Goal: Transaction & Acquisition: Purchase product/service

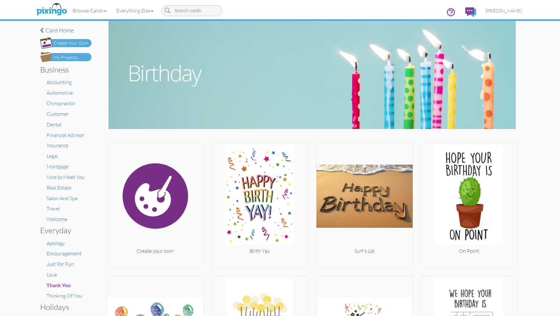
click at [61, 43] on div "Create Your Own" at bounding box center [71, 43] width 35 height 7
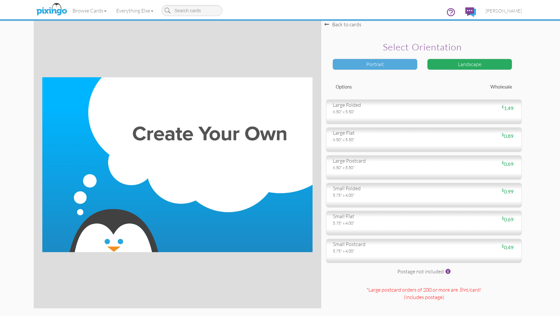
click at [385, 65] on div "Portrait" at bounding box center [375, 64] width 85 height 11
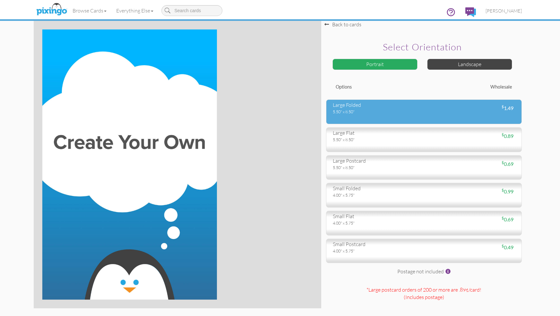
click at [357, 108] on div "large folded" at bounding box center [376, 104] width 86 height 7
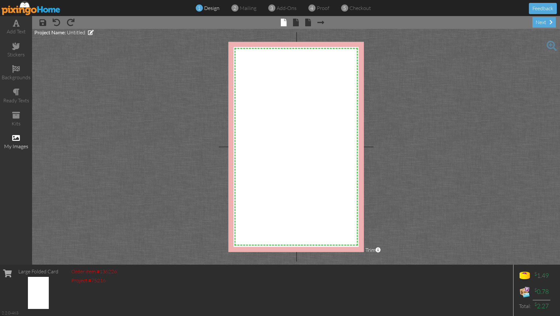
click at [17, 135] on span at bounding box center [16, 138] width 8 height 8
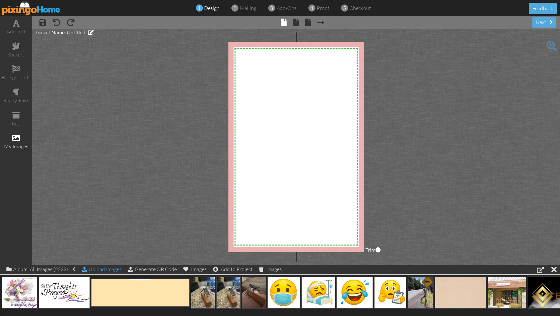
click at [105, 269] on div "Upload Images" at bounding box center [102, 269] width 40 height 9
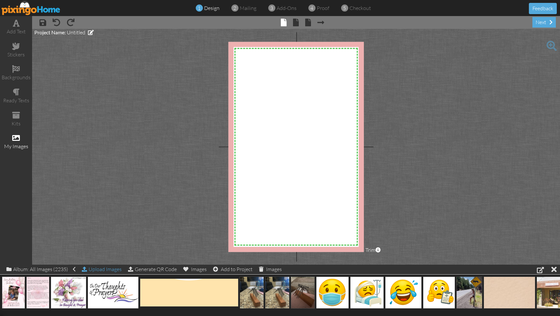
click at [113, 270] on div "Upload Images" at bounding box center [102, 269] width 40 height 9
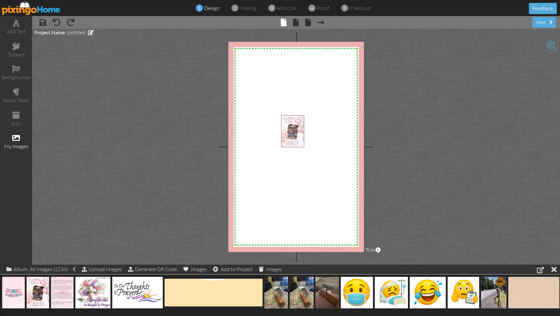
drag, startPoint x: 34, startPoint y: 293, endPoint x: 289, endPoint y: 131, distance: 301.9
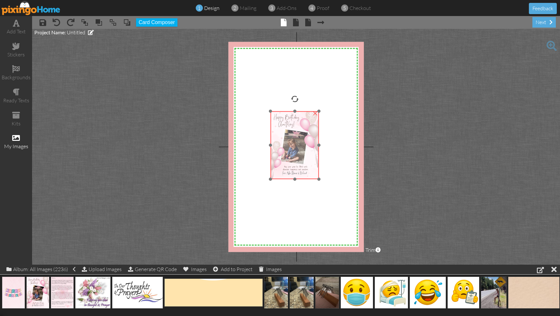
drag, startPoint x: 289, startPoint y: 131, endPoint x: 279, endPoint y: 127, distance: 11.3
click at [279, 127] on img at bounding box center [295, 145] width 48 height 68
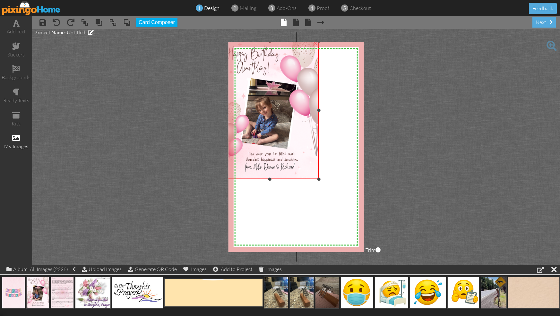
drag, startPoint x: 271, startPoint y: 112, endPoint x: 252, endPoint y: 42, distance: 72.5
click at [252, 42] on div "×" at bounding box center [270, 110] width 98 height 138
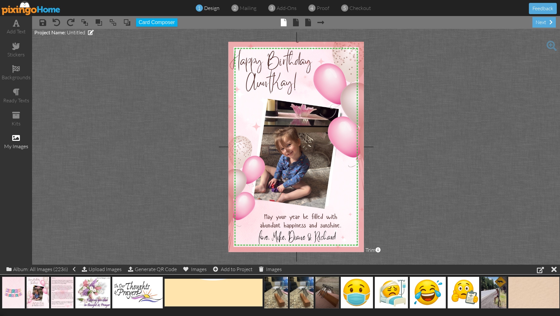
drag, startPoint x: 319, startPoint y: 179, endPoint x: 401, endPoint y: 256, distance: 112.9
click at [401, 256] on project-studio-wrapper "X X X X X X X X X X X X X X X X X X X X X X X X X X X X X X X X X X X X X X X X…" at bounding box center [296, 147] width 528 height 236
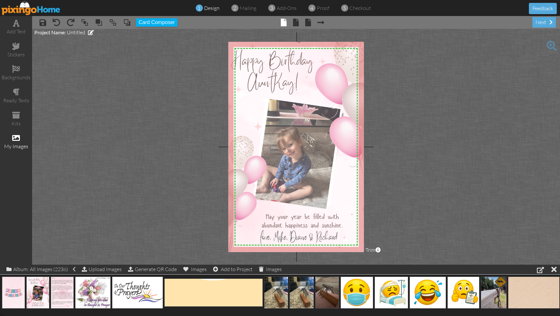
click at [338, 211] on img at bounding box center [299, 148] width 154 height 215
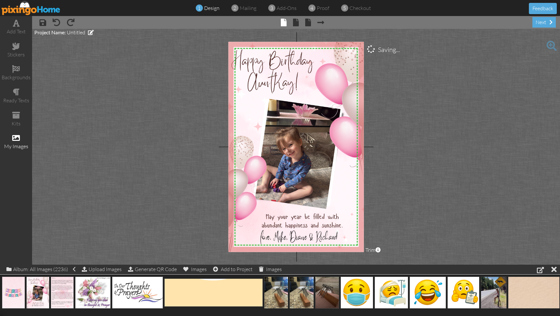
click at [393, 164] on project-studio-wrapper "X X X X X X X X X X X X X X X X X X X X X X X X X X X X X X X X X X X X X X X X…" at bounding box center [296, 147] width 528 height 236
click at [296, 22] on span at bounding box center [296, 23] width 6 height 8
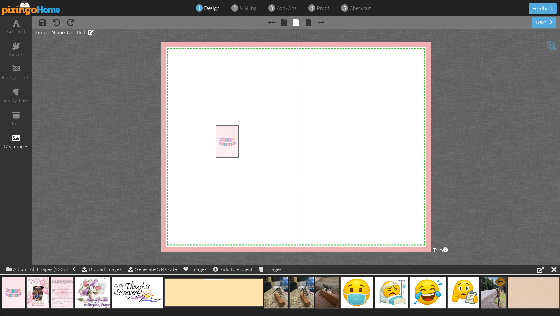
drag, startPoint x: 13, startPoint y: 289, endPoint x: 227, endPoint y: 137, distance: 262.3
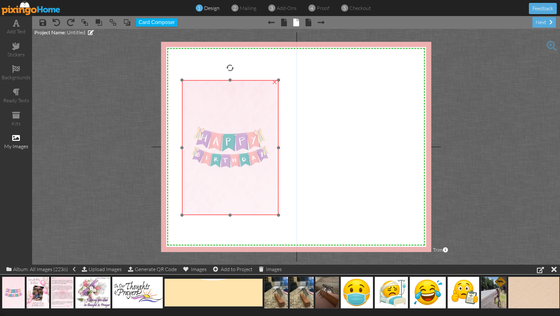
drag, startPoint x: 228, startPoint y: 140, endPoint x: 194, endPoint y: 95, distance: 55.9
click at [194, 95] on img at bounding box center [230, 147] width 97 height 135
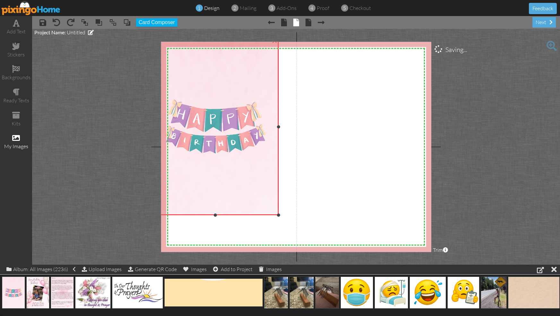
drag, startPoint x: 182, startPoint y: 81, endPoint x: 169, endPoint y: 40, distance: 43.4
click at [169, 40] on project-studio-wrapper "X X X X X X X X X X X X X X X X X X X X X X X X X X X X X X X X X X X X X X X X…" at bounding box center [296, 147] width 528 height 236
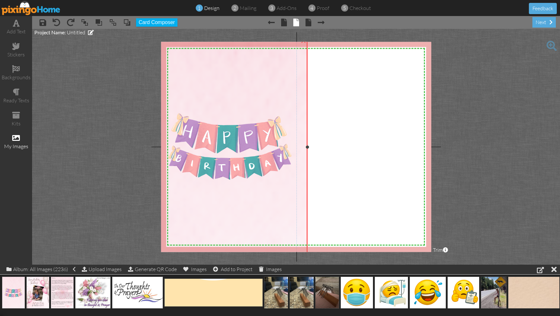
drag, startPoint x: 278, startPoint y: 215, endPoint x: 309, endPoint y: 256, distance: 51.1
click at [309, 256] on project-studio-wrapper "X X X X X X X X X X X X X X X X X X X X X X X X X X X X X X X X X X X X X X X X…" at bounding box center [296, 147] width 528 height 236
drag, startPoint x: 308, startPoint y: 146, endPoint x: 299, endPoint y: 148, distance: 9.8
click at [299, 148] on div at bounding box center [297, 147] width 3 height 3
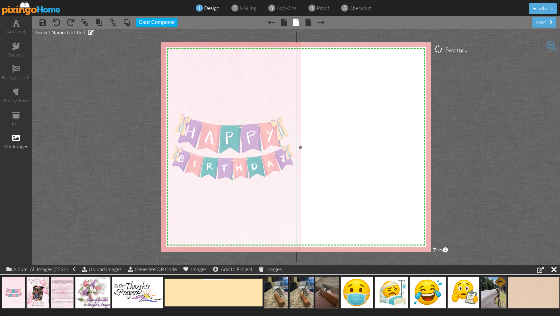
click at [210, 171] on img at bounding box center [232, 147] width 155 height 217
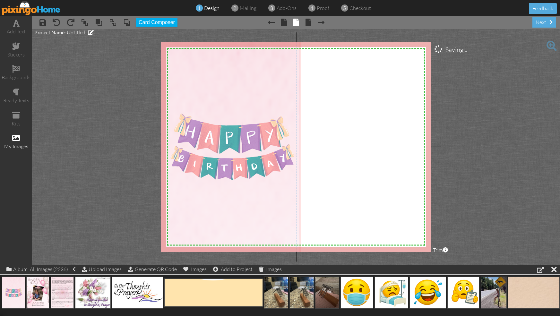
click at [107, 174] on project-studio-wrapper "X X X X X X X X X X X X X X X X X X X X X X X X X X X X X X X X X X X X X X X X…" at bounding box center [296, 147] width 528 height 236
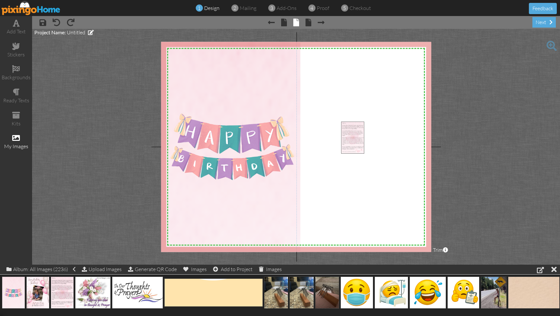
drag, startPoint x: 63, startPoint y: 286, endPoint x: 354, endPoint y: 131, distance: 329.4
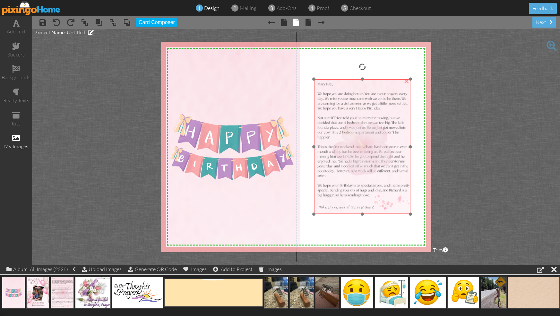
drag, startPoint x: 370, startPoint y: 154, endPoint x: 343, endPoint y: 112, distance: 50.4
click at [343, 112] on img at bounding box center [362, 146] width 97 height 135
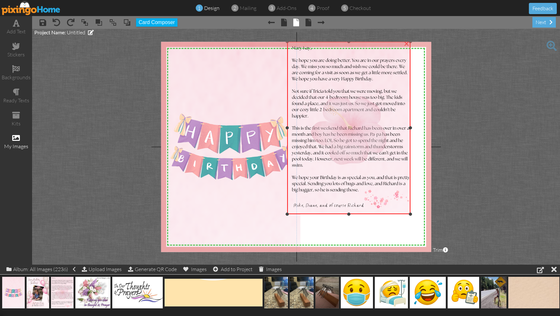
drag, startPoint x: 314, startPoint y: 80, endPoint x: 306, endPoint y: 42, distance: 38.5
click at [306, 42] on div "×" at bounding box center [348, 128] width 123 height 173
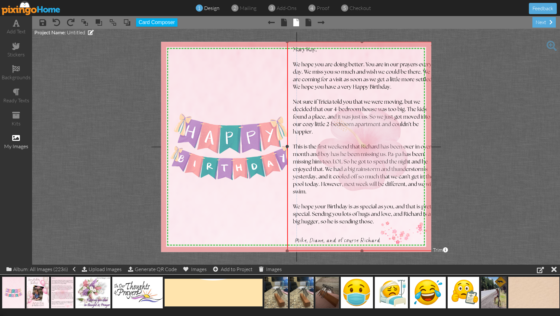
drag, startPoint x: 409, startPoint y: 213, endPoint x: 453, endPoint y: 250, distance: 57.7
click at [453, 250] on project-studio-wrapper "X X X X X X X X X X X X X X X X X X X X X X X X X X X X X X X X X X X X X X X X…" at bounding box center [296, 147] width 528 height 236
click at [409, 67] on img at bounding box center [362, 147] width 150 height 210
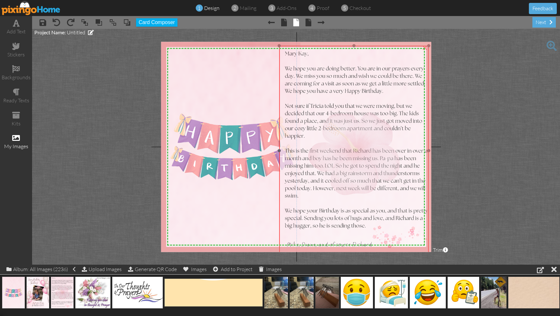
drag, startPoint x: 409, startPoint y: 66, endPoint x: 401, endPoint y: 70, distance: 9.0
click at [401, 70] on img at bounding box center [354, 151] width 150 height 210
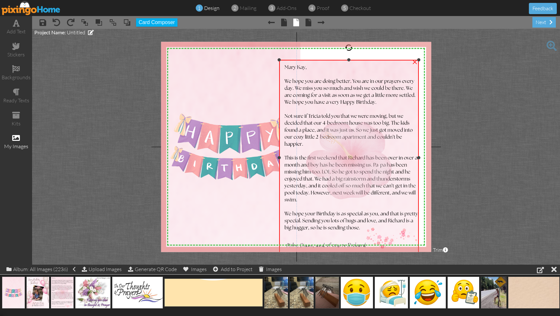
drag, startPoint x: 430, startPoint y: 45, endPoint x: 416, endPoint y: 59, distance: 20.2
click at [416, 60] on div "×" at bounding box center [349, 158] width 140 height 196
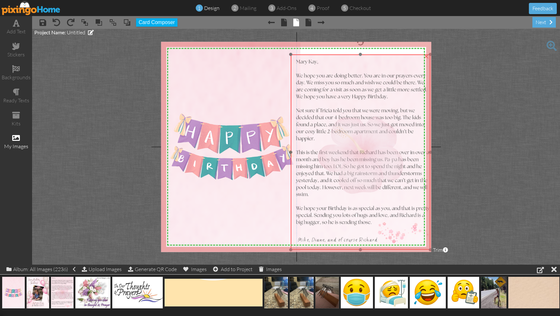
drag, startPoint x: 393, startPoint y: 78, endPoint x: 405, endPoint y: 73, distance: 12.8
click at [405, 73] on img at bounding box center [361, 153] width 140 height 196
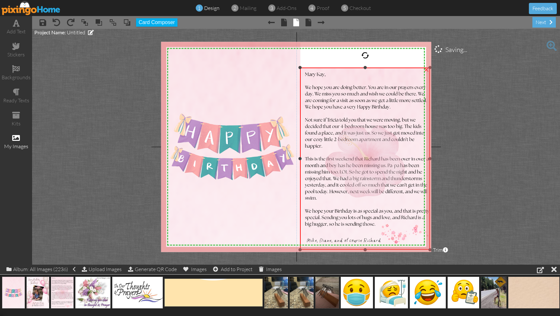
drag, startPoint x: 291, startPoint y: 55, endPoint x: 326, endPoint y: 68, distance: 37.1
click at [326, 68] on div "×" at bounding box center [365, 159] width 130 height 182
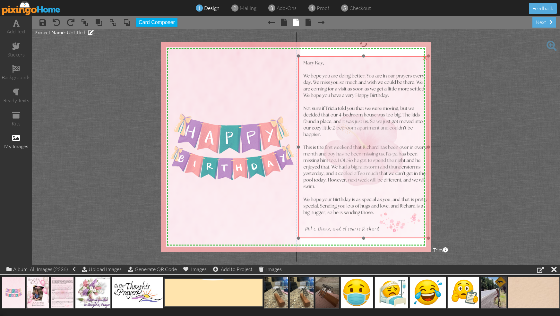
drag, startPoint x: 368, startPoint y: 101, endPoint x: 366, endPoint y: 89, distance: 11.7
click at [366, 89] on img at bounding box center [364, 147] width 130 height 182
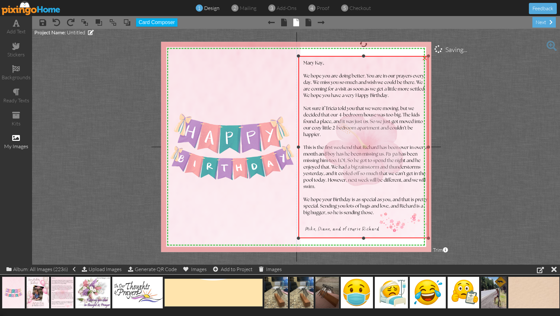
drag, startPoint x: 363, startPoint y: 56, endPoint x: 361, endPoint y: 34, distance: 22.6
click at [361, 34] on project-studio-wrapper "X X X X X X X X X X X X X X X X X X X X X X X X X X X X X X X X X X X X X X X X…" at bounding box center [296, 147] width 528 height 236
click at [15, 138] on span at bounding box center [16, 138] width 8 height 8
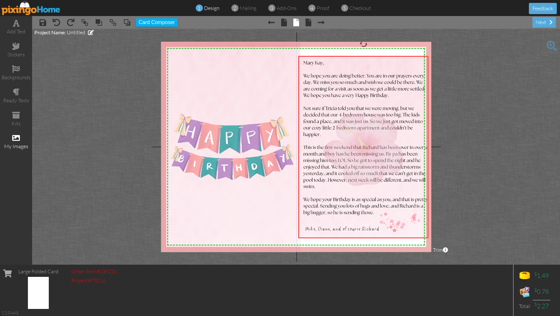
click at [17, 140] on span at bounding box center [16, 138] width 8 height 8
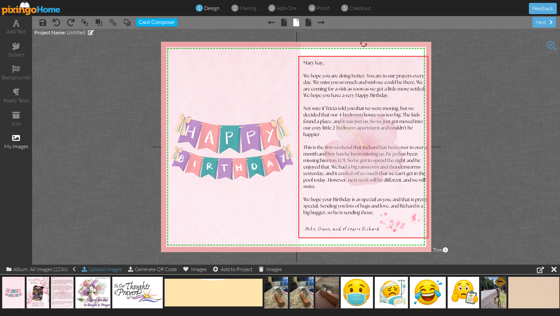
click at [105, 268] on div "Upload Images" at bounding box center [102, 269] width 40 height 9
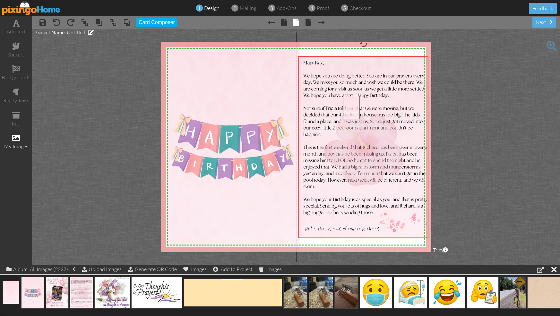
drag, startPoint x: 7, startPoint y: 292, endPoint x: 349, endPoint y: 107, distance: 388.3
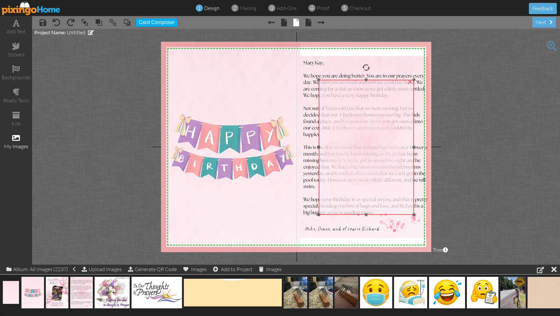
drag, startPoint x: 354, startPoint y: 108, endPoint x: 330, endPoint y: 92, distance: 29.4
click at [330, 92] on img at bounding box center [366, 147] width 95 height 135
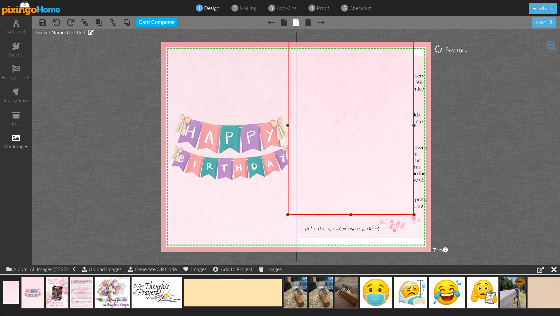
drag, startPoint x: 319, startPoint y: 81, endPoint x: 288, endPoint y: 37, distance: 53.6
click at [288, 37] on project-studio-wrapper "X X X X X X X X X X X X X X X X X X X X X X X X X X X X X X X X X X X X X X X X…" at bounding box center [296, 147] width 528 height 236
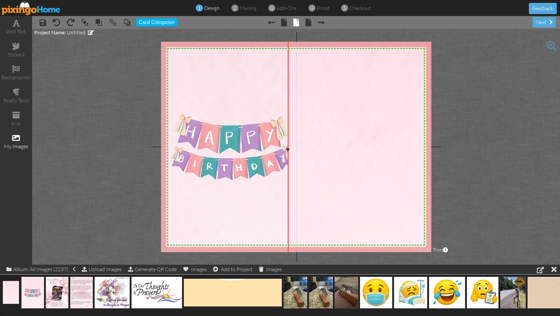
drag, startPoint x: 414, startPoint y: 214, endPoint x: 468, endPoint y: 261, distance: 72.4
click at [468, 261] on project-studio-wrapper "X X X X X X X X X X X X X X X X X X X X X X X X X X X X X X X X X X X X X X X X…" at bounding box center [296, 147] width 528 height 236
click at [130, 25] on span at bounding box center [127, 23] width 8 height 10
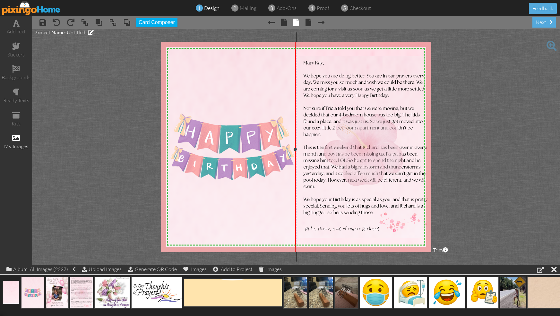
drag, startPoint x: 289, startPoint y: 149, endPoint x: 296, endPoint y: 149, distance: 7.4
click at [296, 149] on div at bounding box center [295, 149] width 3 height 3
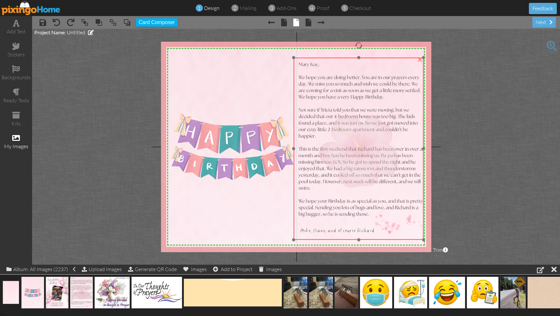
drag, startPoint x: 394, startPoint y: 144, endPoint x: 390, endPoint y: 146, distance: 5.1
click at [390, 146] on img at bounding box center [359, 149] width 130 height 182
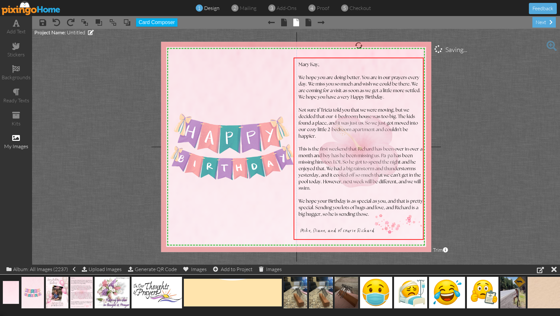
click at [469, 117] on project-studio-wrapper "X X X X X X X X X X X X X X X X X X X X X X X X X X X X X X X X X X X X X X X X…" at bounding box center [296, 147] width 528 height 236
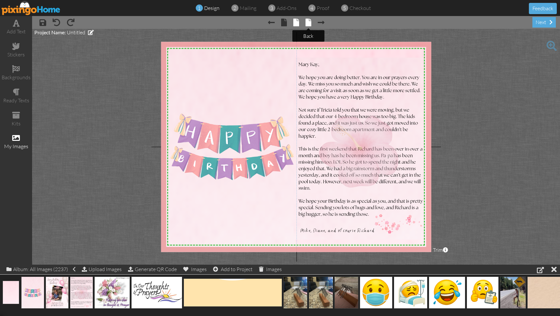
click at [310, 22] on span at bounding box center [309, 23] width 6 height 8
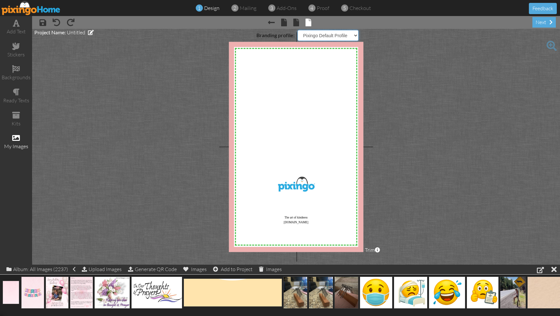
click at [354, 36] on select "Pixingo Default Profile Umbrella of Protection" at bounding box center [328, 35] width 61 height 11
click at [298, 30] on select "Pixingo Default Profile Umbrella of Protection" at bounding box center [328, 35] width 61 height 11
click at [355, 38] on select "Pixingo Default Profile Umbrella of Protection" at bounding box center [328, 35] width 61 height 11
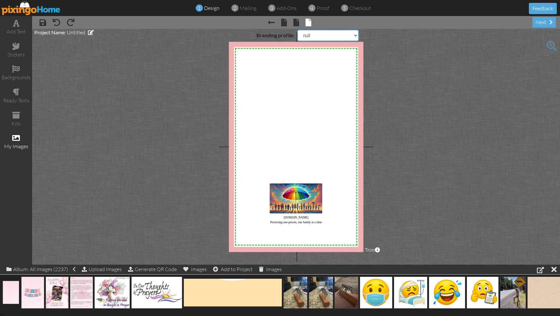
click at [298, 30] on select "Pixingo Default Profile Umbrella of Protection" at bounding box center [328, 35] width 61 height 11
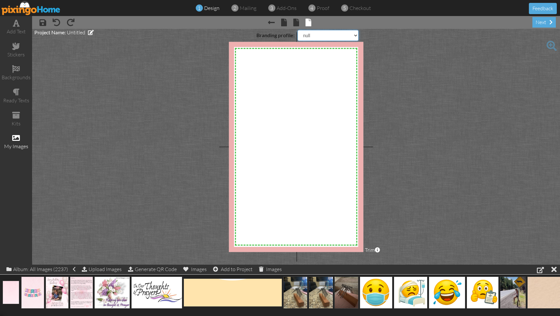
click at [352, 35] on select "Pixingo Default Profile Umbrella of Protection" at bounding box center [328, 35] width 61 height 11
select select "object:1625"
click at [298, 30] on select "Pixingo Default Profile Umbrella of Protection" at bounding box center [328, 35] width 61 height 11
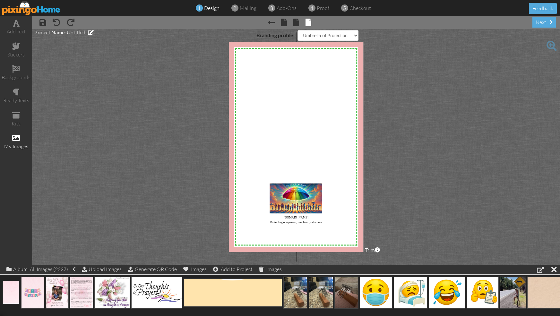
click at [473, 28] on div "× save × undo × redo × Previous page × front × inside × back next" at bounding box center [296, 22] width 528 height 13
click at [446, 78] on project-studio-wrapper "X X X X X X X X X X X X X X X X X X X X X X X X X X X X X X X X X X X X X X X X…" at bounding box center [296, 147] width 528 height 236
click at [251, 8] on span "mailing" at bounding box center [248, 8] width 17 height 6
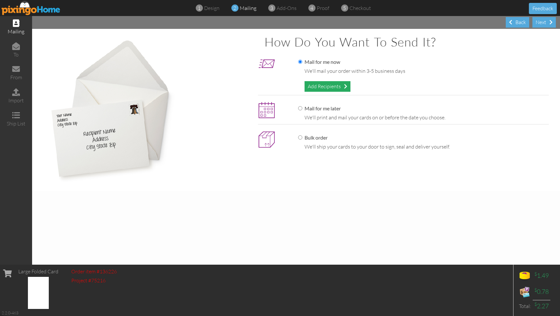
click at [329, 85] on div "Add Recipients" at bounding box center [328, 86] width 46 height 11
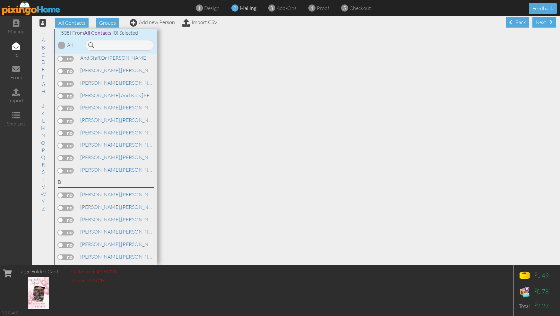
scroll to position [191, 0]
click at [65, 154] on label at bounding box center [66, 157] width 16 height 6
click at [0, 0] on input "checkbox" at bounding box center [0, 0] width 0 height 0
click at [286, 10] on span "add-ons" at bounding box center [287, 8] width 20 height 6
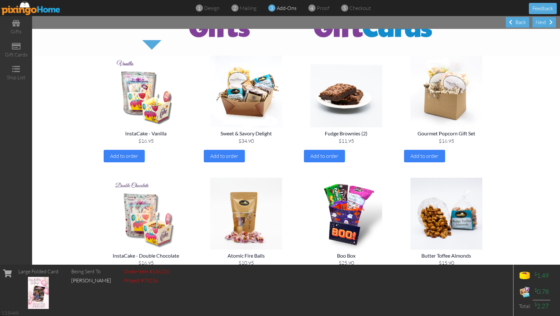
scroll to position [20, 0]
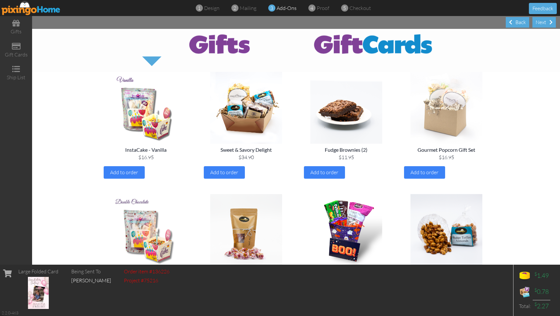
click at [440, 112] on img at bounding box center [447, 108] width 90 height 72
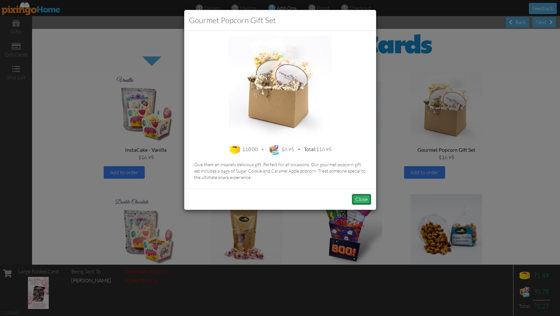
click at [363, 201] on button "Close" at bounding box center [362, 199] width 20 height 11
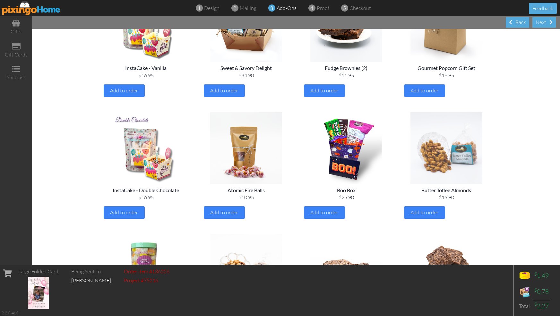
scroll to position [92, 0]
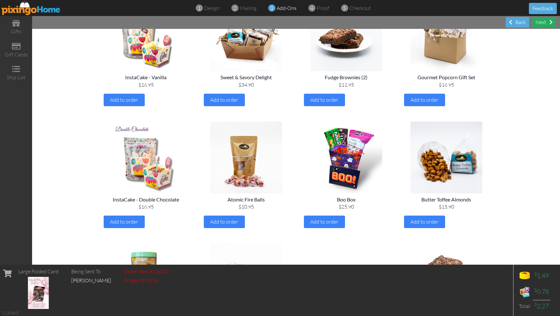
click at [543, 20] on div "Next" at bounding box center [544, 22] width 23 height 11
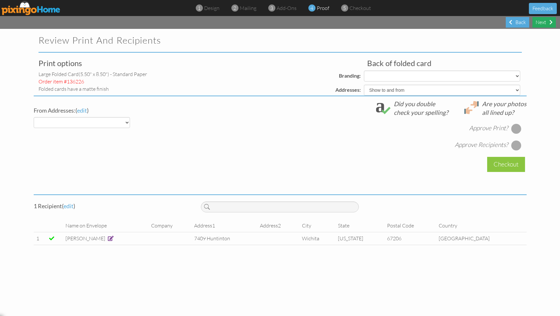
select select "object:3523"
select select "object:3526"
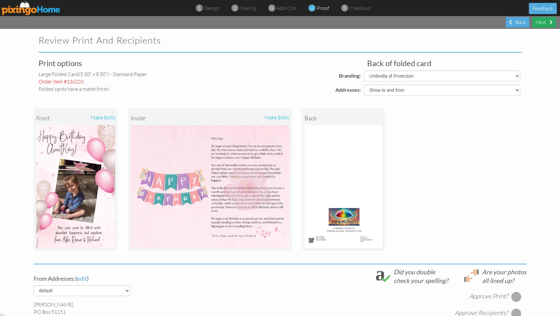
click at [543, 20] on div "Next" at bounding box center [544, 22] width 23 height 11
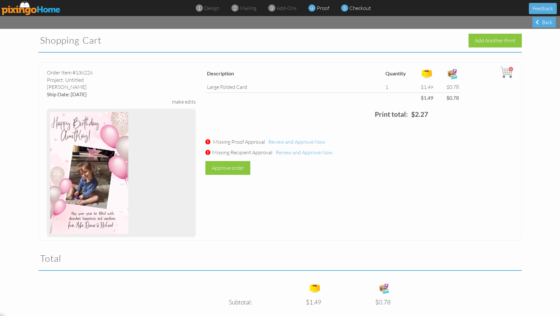
click at [324, 8] on span "proof" at bounding box center [323, 8] width 13 height 6
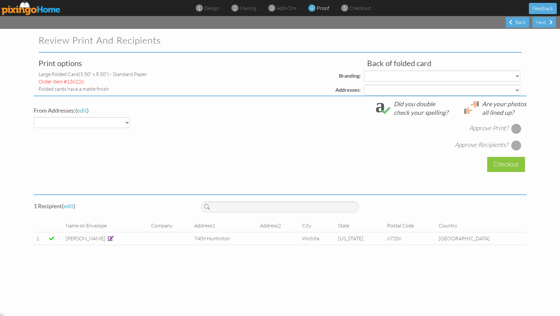
select select "object:3588"
select select "object:3592"
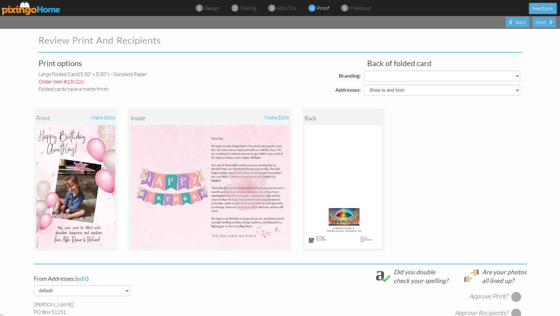
select select "object:3604"
click at [516, 90] on select "Show to and from Show from only Hide to and from" at bounding box center [442, 90] width 156 height 11
select select "object:3590"
click at [364, 85] on select "Show to and from Show from only Hide to and from" at bounding box center [442, 90] width 156 height 11
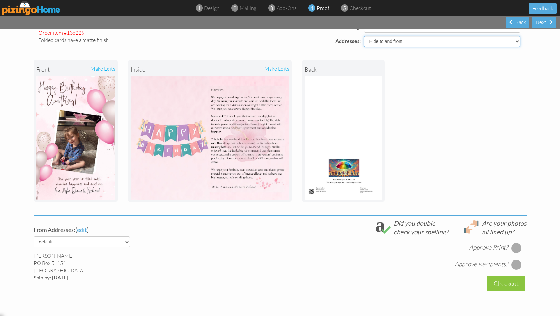
scroll to position [59, 0]
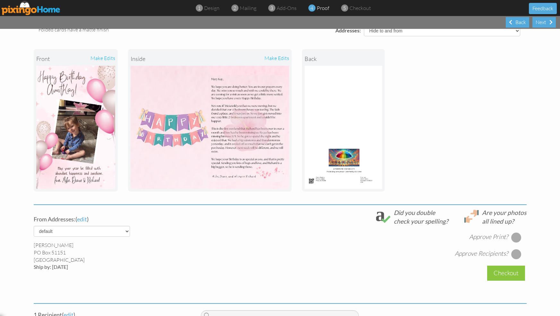
click at [517, 237] on div at bounding box center [517, 238] width 10 height 10
click at [516, 249] on div at bounding box center [517, 254] width 10 height 10
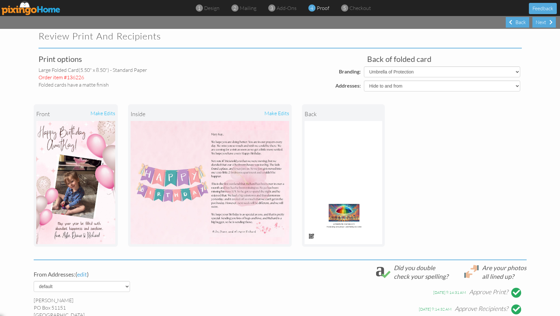
scroll to position [0, 0]
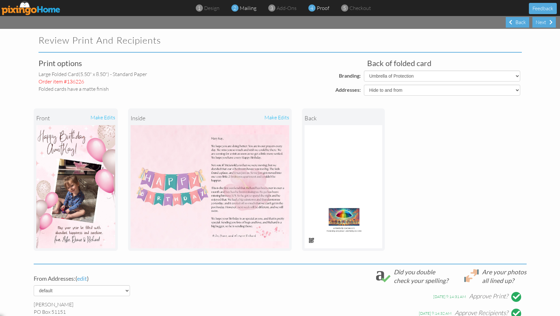
click at [250, 9] on span "mailing" at bounding box center [248, 8] width 17 height 6
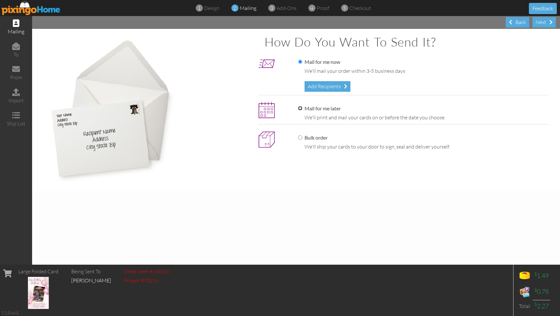
click at [300, 108] on input "Mail for me later" at bounding box center [300, 108] width 4 height 4
radio input "true"
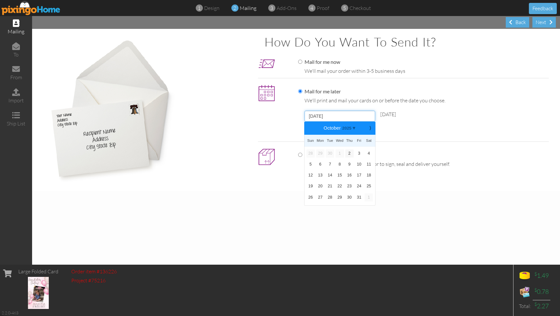
click at [358, 117] on input "[DATE]" at bounding box center [340, 116] width 71 height 11
click at [342, 163] on link "8" at bounding box center [340, 165] width 8 height 8
type input "[DATE]"
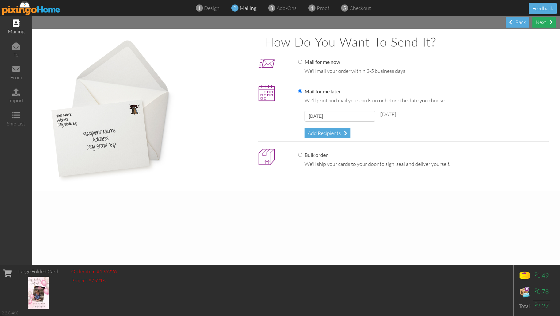
click at [547, 23] on div "Next" at bounding box center [544, 22] width 23 height 11
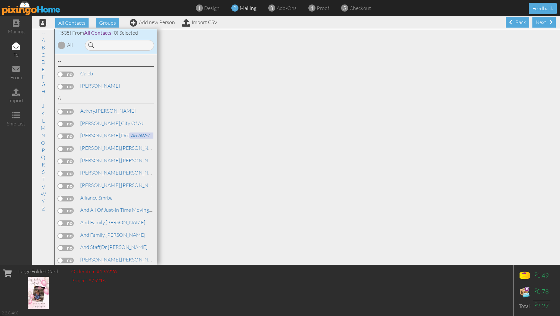
click at [547, 23] on div "Next" at bounding box center [544, 22] width 23 height 11
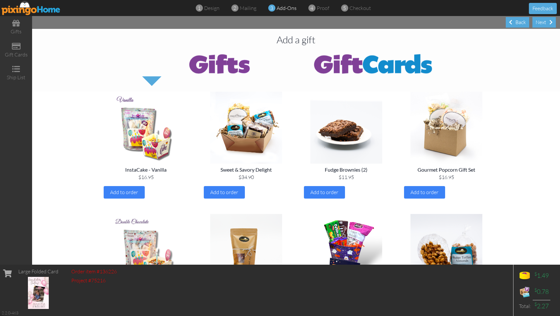
click at [547, 23] on div "Next" at bounding box center [544, 22] width 23 height 11
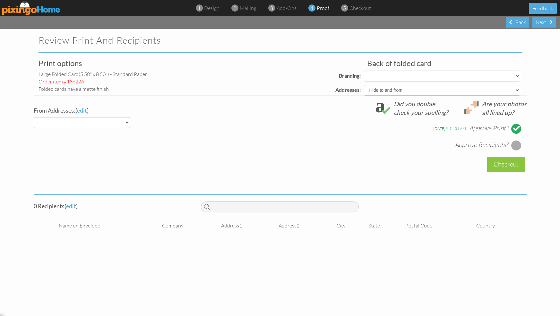
select select "object:5057"
select select "object:5053"
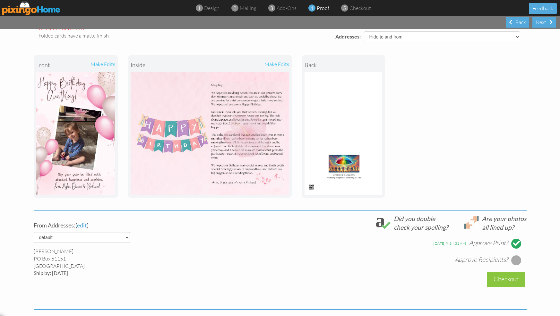
scroll to position [58, 0]
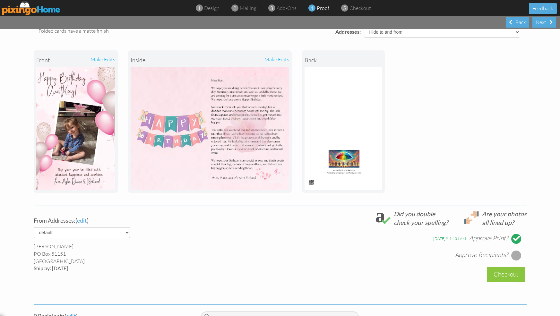
click at [518, 252] on div at bounding box center [517, 256] width 10 height 10
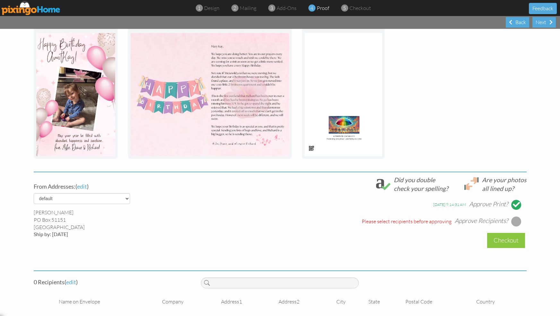
scroll to position [96, 0]
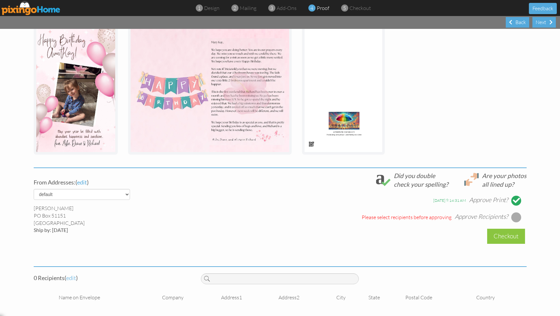
click at [72, 278] on span "edit" at bounding box center [71, 278] width 10 height 7
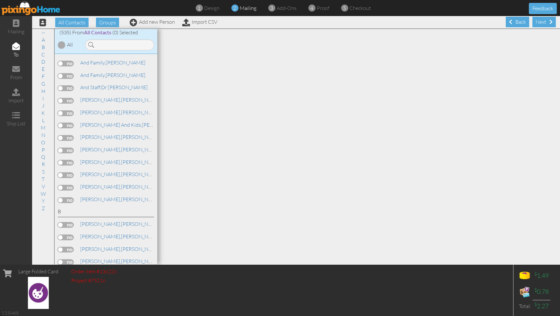
scroll to position [167, 0]
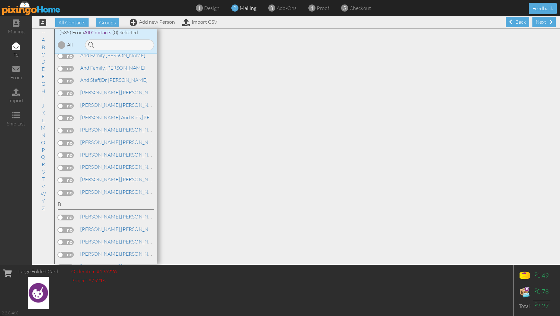
click at [71, 178] on label at bounding box center [66, 181] width 16 height 6
click at [0, 0] on input "checkbox" at bounding box center [0, 0] width 0 height 0
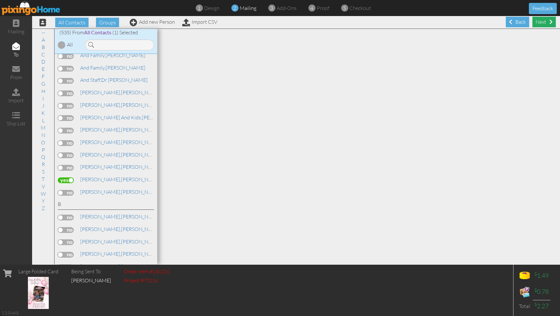
click at [545, 21] on div "Next" at bounding box center [544, 22] width 23 height 11
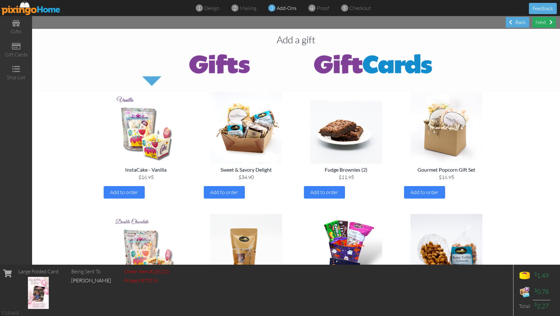
click at [543, 23] on div "Next" at bounding box center [544, 22] width 23 height 11
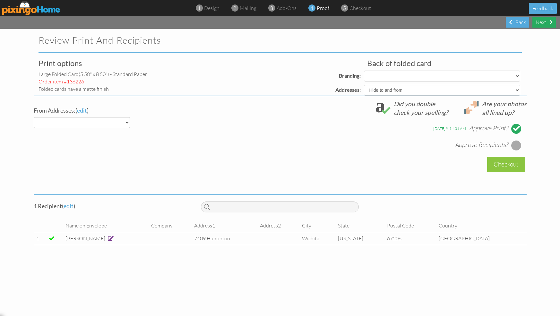
select select "object:6418"
select select "object:6422"
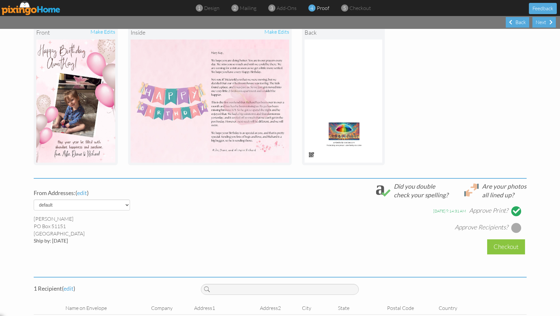
scroll to position [110, 0]
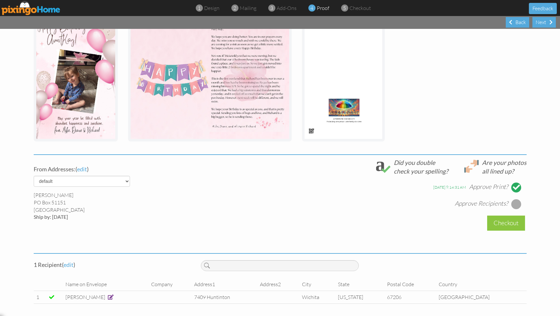
click at [518, 201] on div at bounding box center [517, 204] width 10 height 10
click at [512, 224] on div "Checkout" at bounding box center [507, 223] width 38 height 15
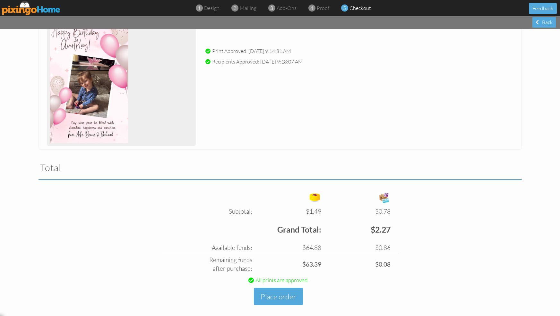
scroll to position [97, 0]
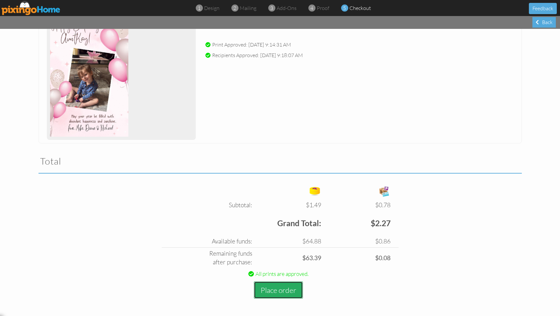
click at [286, 288] on button "Place order" at bounding box center [278, 291] width 49 height 18
